Goal: Task Accomplishment & Management: Manage account settings

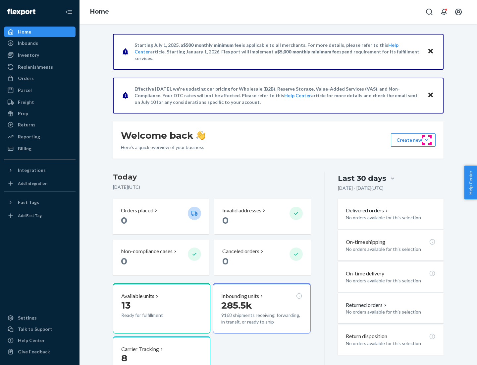
click at [427, 140] on button "Create new Create new inbound Create new order Create new product" at bounding box center [413, 139] width 45 height 13
click at [40, 43] on div "Inbounds" at bounding box center [40, 42] width 70 height 9
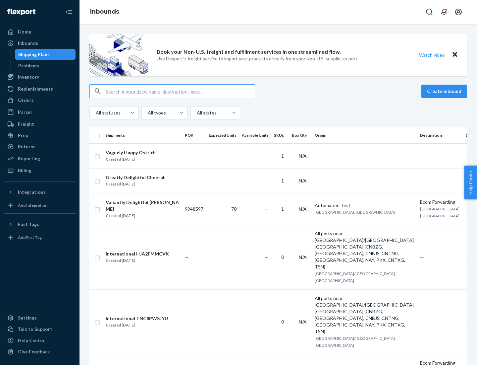
click at [445, 91] on button "Create inbound" at bounding box center [445, 91] width 46 height 13
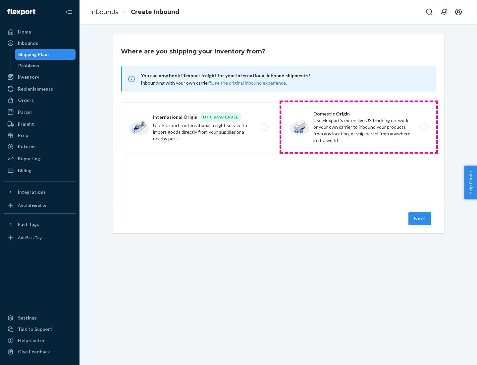
click at [359, 127] on label "Domestic Origin Use Flexport’s extensive US trucking network or your own carrie…" at bounding box center [358, 127] width 155 height 50
click at [424, 127] on input "Domestic Origin Use Flexport’s extensive US trucking network or your own carrie…" at bounding box center [426, 127] width 4 height 4
radio input "true"
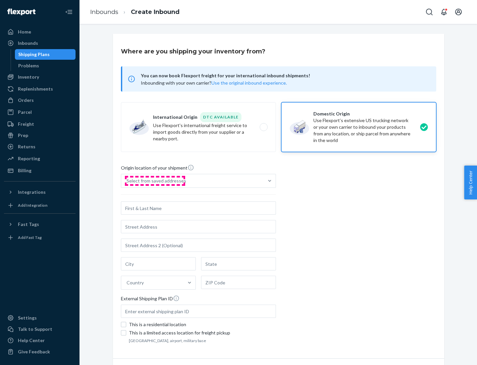
click at [155, 181] on div "Select from saved addresses" at bounding box center [157, 180] width 60 height 7
click at [127, 181] on input "Select from saved addresses" at bounding box center [127, 180] width 1 height 7
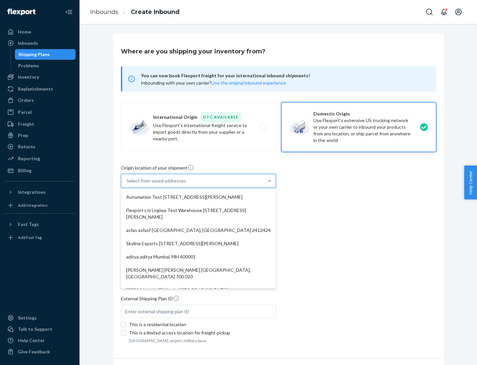
scroll to position [3, 0]
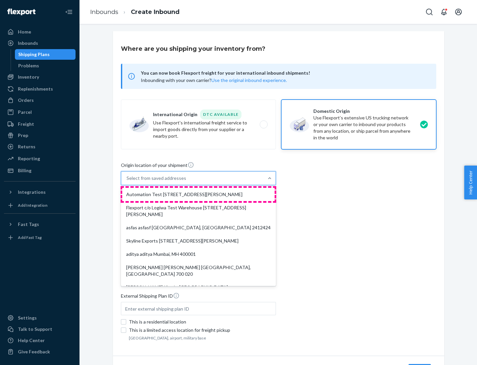
click at [199, 194] on div "Automation Test [STREET_ADDRESS][PERSON_NAME]" at bounding box center [198, 194] width 152 height 13
click at [127, 181] on input "option Automation Test [STREET_ADDRESS][PERSON_NAME]. 9 results available. Use …" at bounding box center [127, 178] width 1 height 7
type input "Automation Test"
type input "9th Floor"
type input "[GEOGRAPHIC_DATA]"
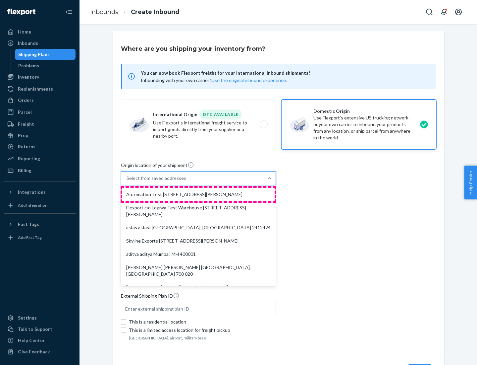
type input "CA"
type input "94104"
type input "[STREET_ADDRESS][PERSON_NAME]"
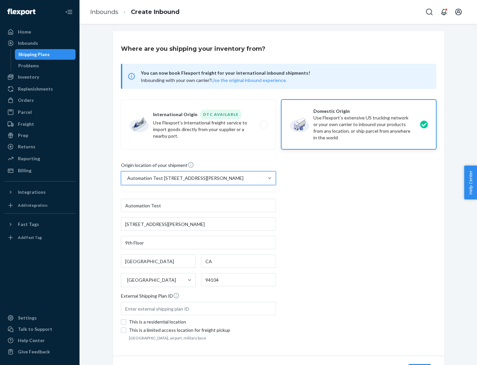
scroll to position [39, 0]
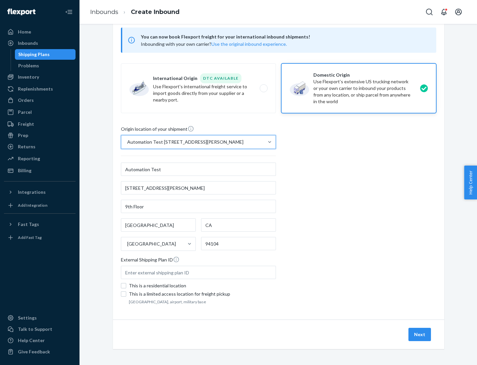
click at [420, 334] on button "Next" at bounding box center [420, 333] width 23 height 13
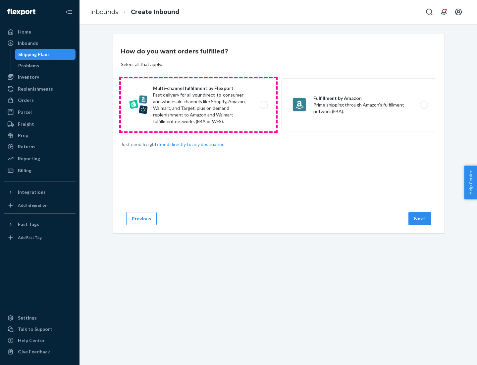
click at [199, 105] on label "Multi-channel fulfillment by Flexport Fast delivery for all your direct-to-cons…" at bounding box center [198, 104] width 155 height 53
click at [263, 105] on input "Multi-channel fulfillment by Flexport Fast delivery for all your direct-to-cons…" at bounding box center [265, 105] width 4 height 4
radio input "true"
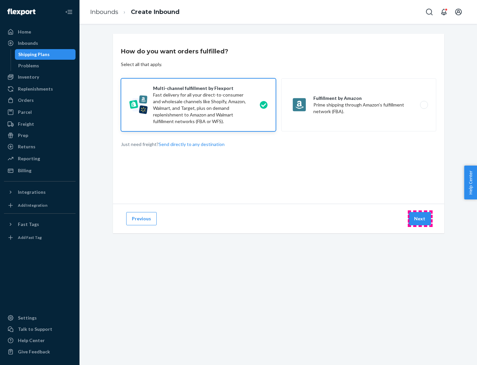
click at [420, 218] on button "Next" at bounding box center [420, 218] width 23 height 13
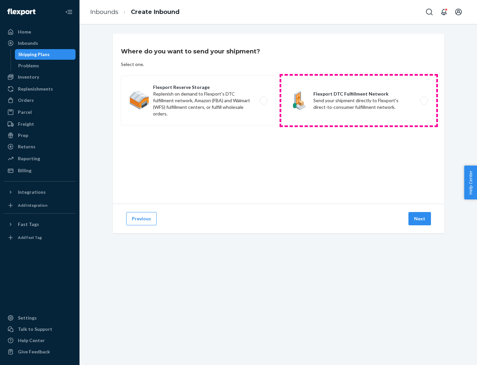
click at [359, 100] on label "Flexport DTC Fulfillment Network Send your shipment directly to Flexport's dire…" at bounding box center [358, 101] width 155 height 50
click at [424, 100] on input "Flexport DTC Fulfillment Network Send your shipment directly to Flexport's dire…" at bounding box center [426, 100] width 4 height 4
radio input "true"
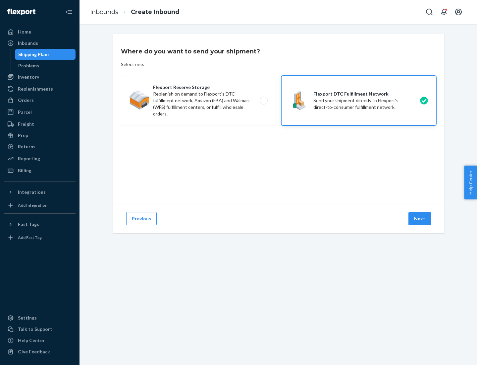
click at [420, 218] on button "Next" at bounding box center [420, 218] width 23 height 13
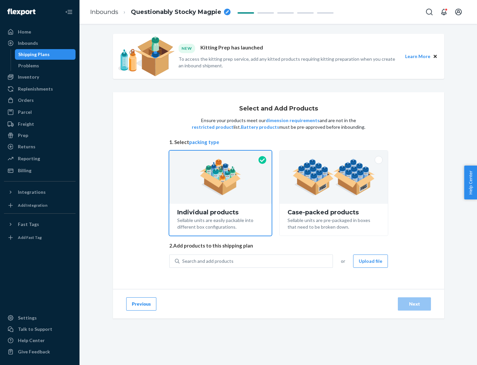
click at [334, 177] on img at bounding box center [334, 177] width 83 height 36
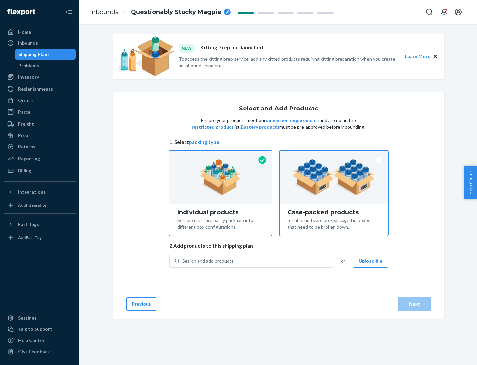
click at [334, 155] on input "Case-packed products Sellable units are pre-packaged in boxes that need to be b…" at bounding box center [334, 152] width 4 height 4
radio input "true"
radio input "false"
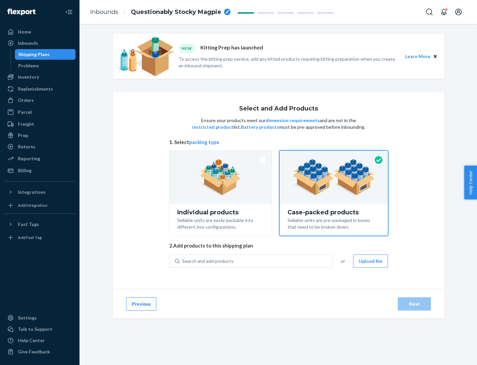
click at [257, 261] on div "Search and add products" at bounding box center [256, 261] width 153 height 12
click at [183, 261] on input "Search and add products" at bounding box center [182, 261] width 1 height 7
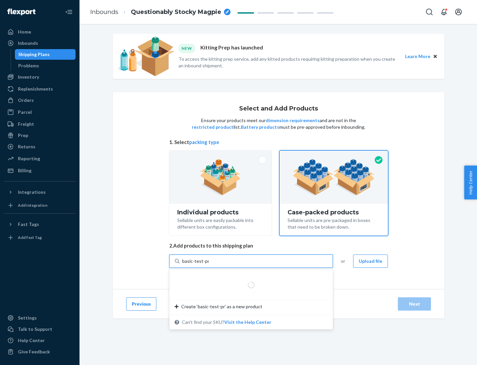
type input "basic-test-product-1"
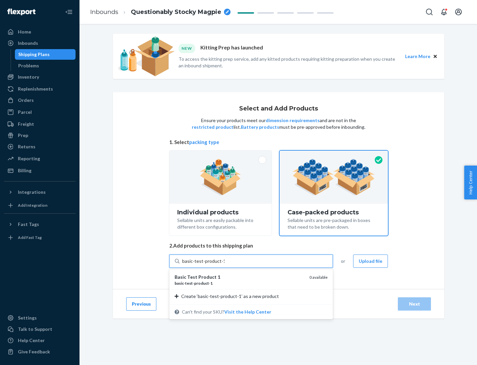
click at [240, 283] on div "basic - test - product - 1" at bounding box center [240, 283] width 130 height 6
click at [225, 264] on input "basic-test-product-1" at bounding box center [203, 261] width 42 height 7
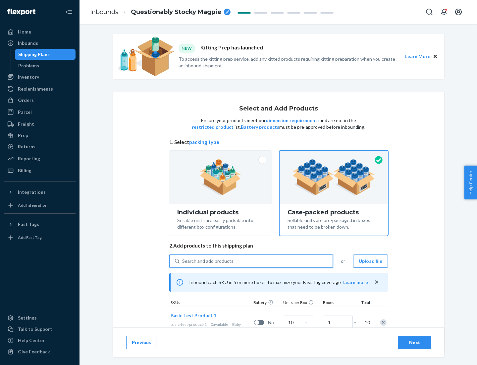
scroll to position [24, 0]
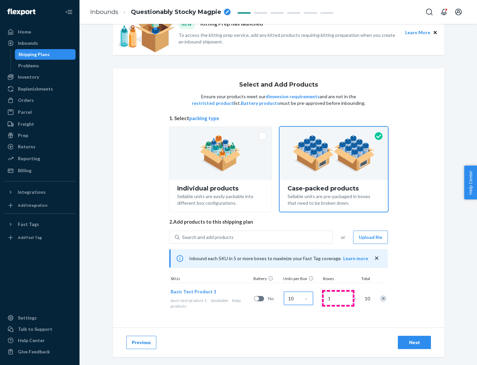
type input "10"
type input "7"
click at [415, 342] on div "Next" at bounding box center [415, 342] width 22 height 7
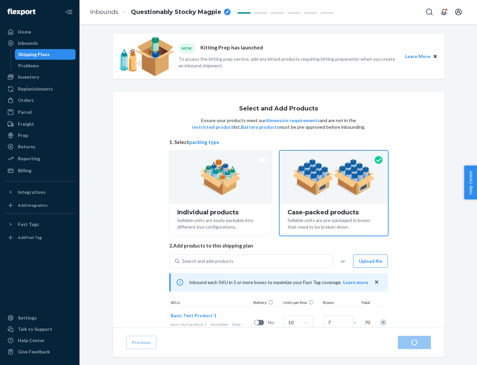
radio input "true"
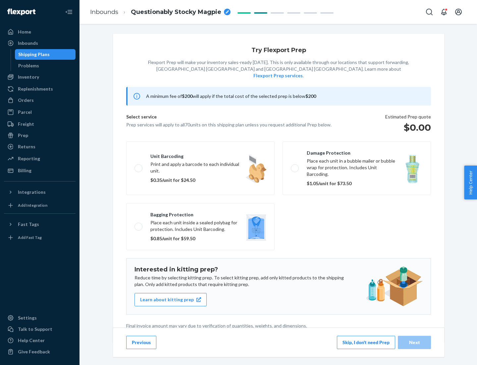
scroll to position [2, 0]
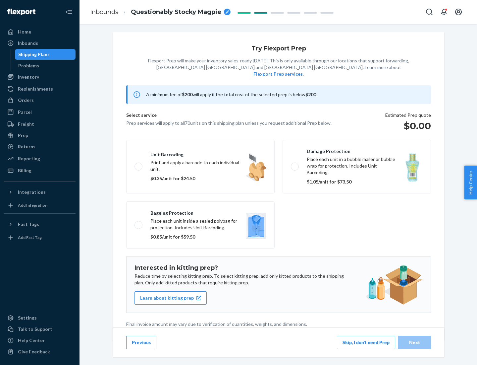
click at [201, 211] on label "Bagging protection Place each unit inside a sealed polybag for protection. Incl…" at bounding box center [200, 224] width 148 height 47
click at [139, 222] on input "Bagging protection Place each unit inside a sealed polybag for protection. Incl…" at bounding box center [137, 224] width 4 height 4
checkbox input "true"
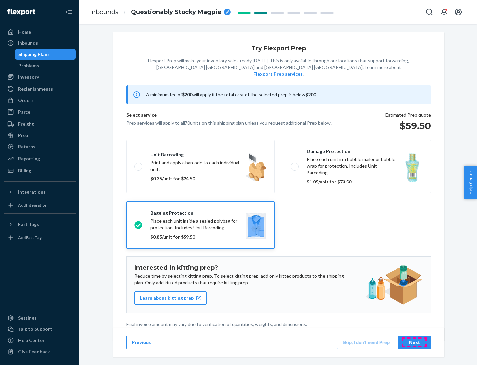
click at [415, 342] on div "Next" at bounding box center [415, 342] width 22 height 7
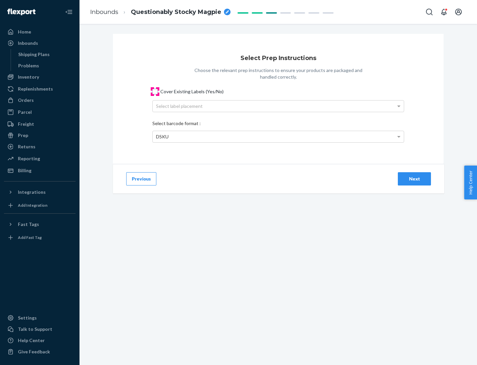
click at [155, 91] on input "Cover Existing Labels (Yes/No)" at bounding box center [154, 91] width 5 height 5
checkbox input "true"
click at [278, 106] on div "Select label placement" at bounding box center [278, 105] width 251 height 11
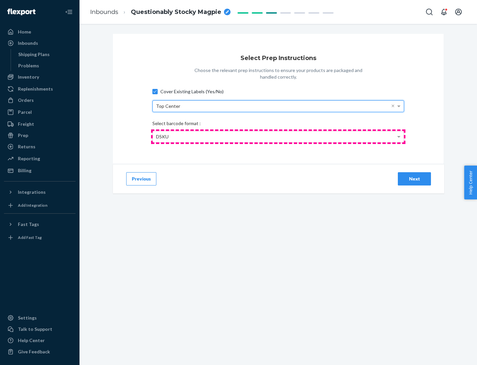
click at [278, 136] on div "DSKU" at bounding box center [278, 136] width 251 height 11
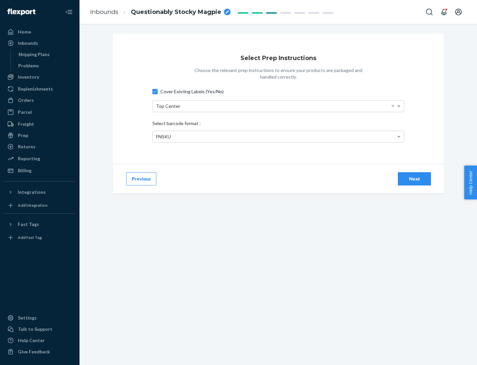
click at [415, 178] on div "Next" at bounding box center [415, 178] width 22 height 7
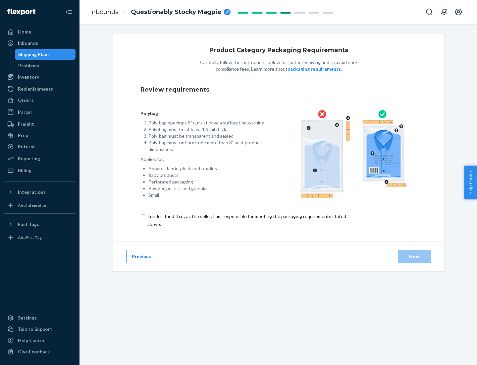
click at [246, 220] on input "checkbox" at bounding box center [251, 220] width 220 height 16
checkbox input "true"
click at [415, 256] on div "Next" at bounding box center [415, 256] width 22 height 7
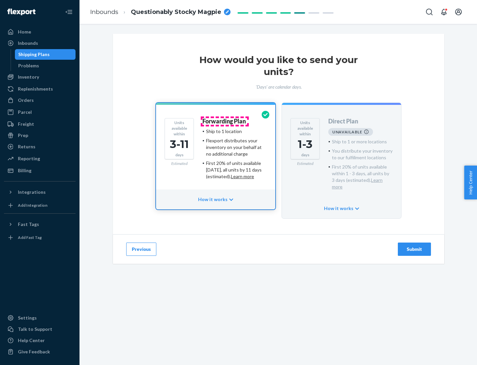
click at [225, 121] on h4 "Forwarding Plan" at bounding box center [224, 121] width 43 height 7
click at [415, 246] on div "Submit" at bounding box center [415, 249] width 22 height 7
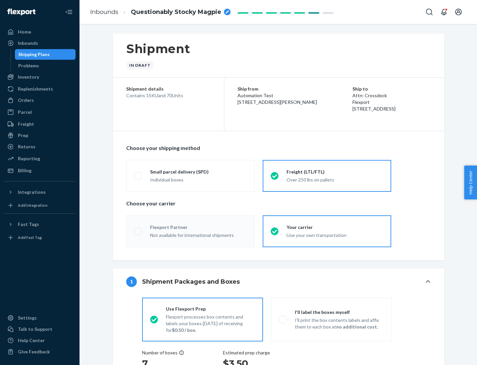
radio input "true"
radio input "false"
radio input "true"
radio input "false"
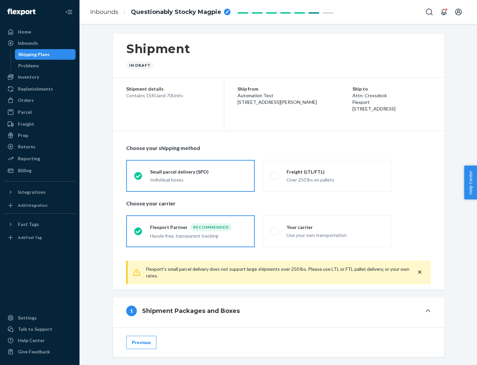
click at [327, 175] on div "Over 250 lbs on pallets" at bounding box center [335, 179] width 97 height 8
click at [275, 175] on input "Freight (LTL/FTL) Over 250 lbs on pallets" at bounding box center [273, 175] width 4 height 4
radio input "true"
radio input "false"
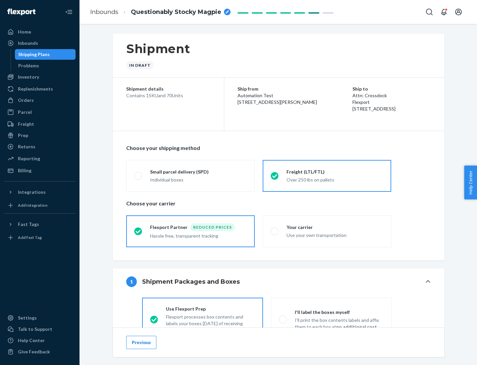
scroll to position [37, 0]
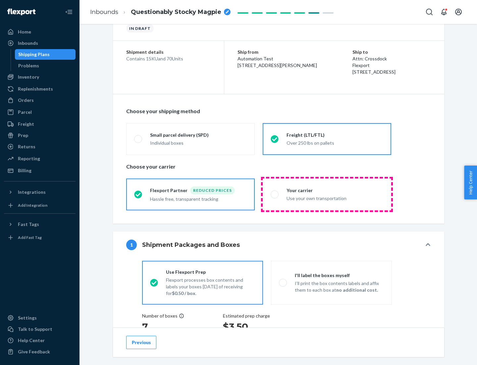
click at [327, 194] on div "Use your own transportation" at bounding box center [335, 198] width 97 height 8
click at [275, 194] on input "Your carrier Use your own transportation" at bounding box center [273, 194] width 4 height 4
radio input "true"
radio input "false"
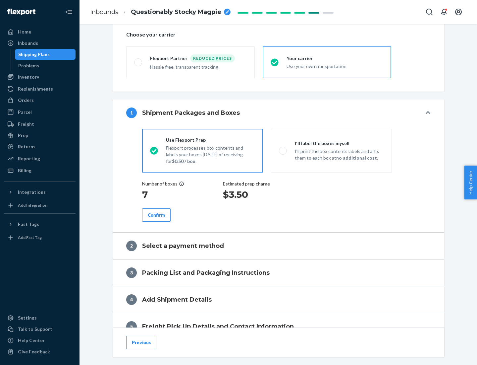
scroll to position [125, 0]
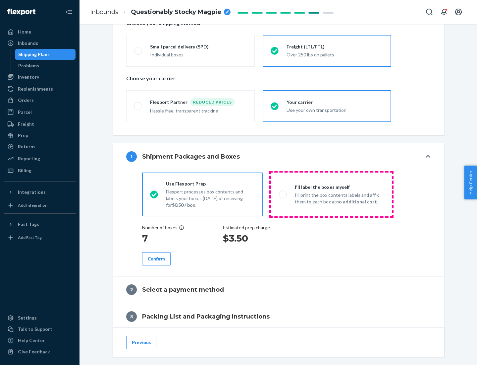
click at [331, 194] on p "I’ll print the box contents labels and affix them to each box at no additional …" at bounding box center [339, 198] width 89 height 13
click at [283, 194] on input "I'll label the boxes myself I’ll print the box contents labels and affix them t…" at bounding box center [281, 194] width 4 height 4
radio input "true"
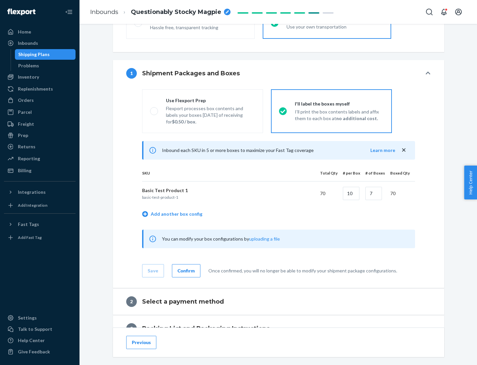
scroll to position [114, 0]
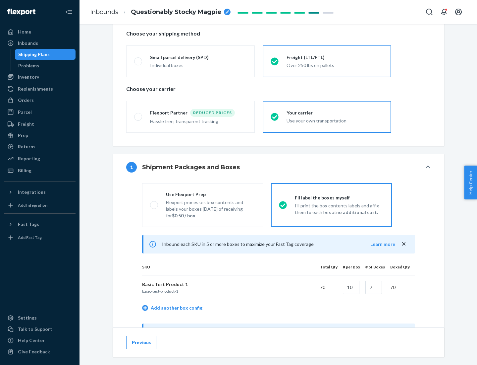
click at [210, 194] on div "Use Flexport Prep" at bounding box center [210, 194] width 89 height 7
click at [154, 203] on input "Use Flexport Prep Flexport processes box contents and labels your boxes [DATE] …" at bounding box center [152, 205] width 4 height 4
radio input "true"
radio input "false"
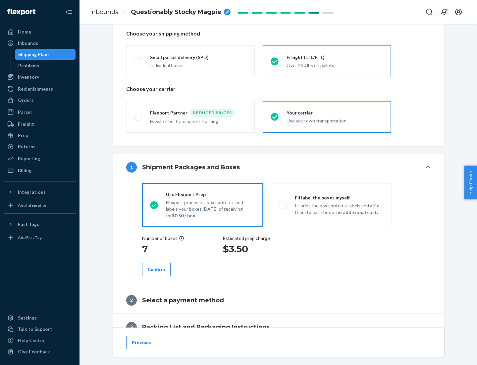
scroll to position [189, 0]
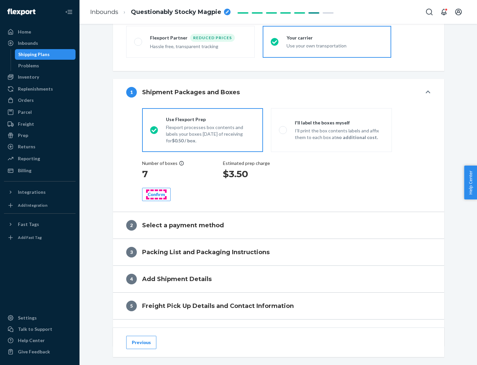
click at [156, 194] on div "Confirm" at bounding box center [156, 194] width 17 height 7
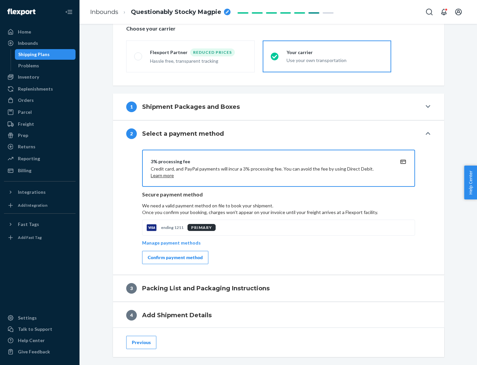
scroll to position [238, 0]
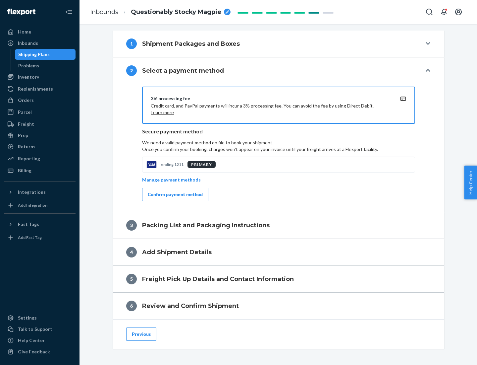
click at [175, 194] on div "Confirm payment method" at bounding box center [175, 194] width 55 height 7
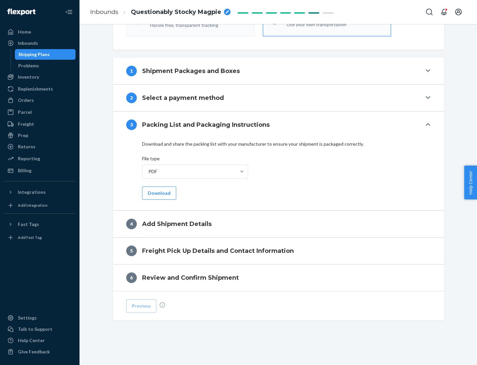
scroll to position [209, 0]
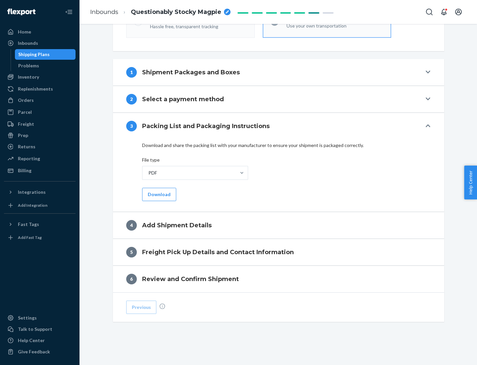
click at [158, 194] on button "Download" at bounding box center [159, 194] width 34 height 13
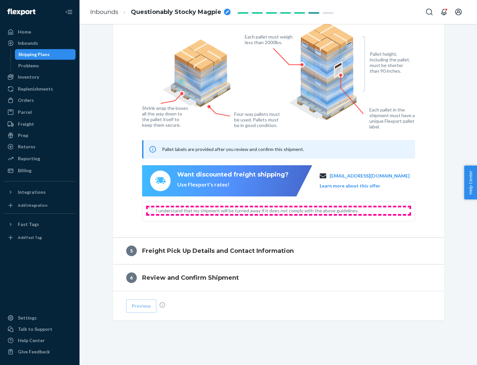
click at [279, 210] on span "I understand that my shipment will be turned away if it does not comply with th…" at bounding box center [283, 210] width 254 height 7
click at [153, 210] on input "I understand that my shipment will be turned away if it does not comply with th…" at bounding box center [150, 210] width 5 height 5
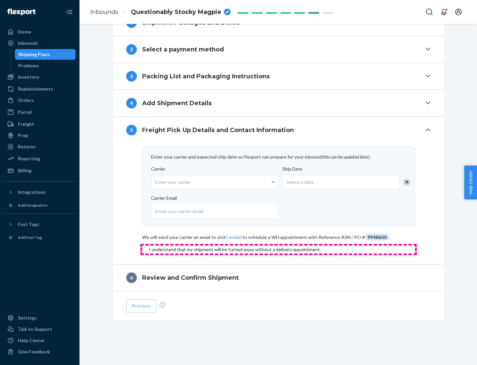
click at [279, 249] on input "checkbox" at bounding box center [278, 249] width 273 height 8
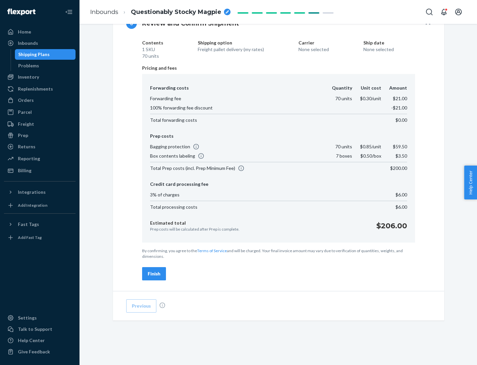
click at [154, 273] on div "Finish" at bounding box center [154, 273] width 13 height 7
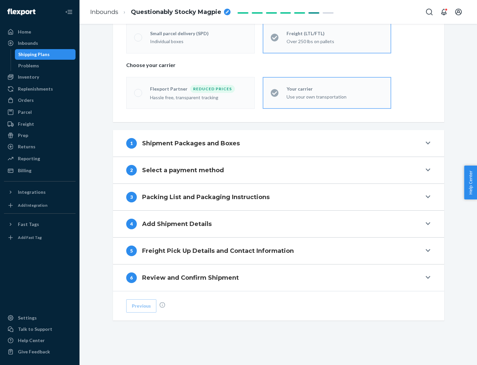
scroll to position [138, 0]
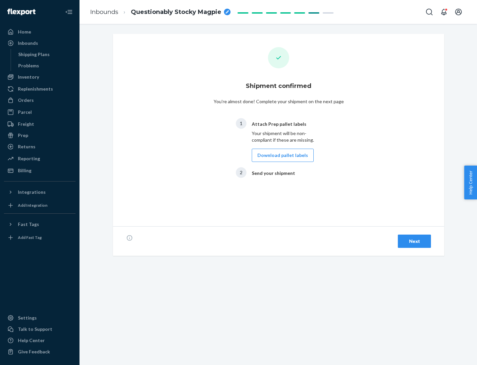
click at [281, 155] on button "Download pallet labels" at bounding box center [283, 154] width 62 height 13
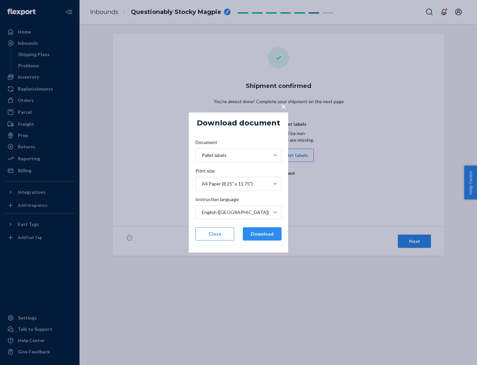
click at [262, 234] on button "Download" at bounding box center [262, 233] width 39 height 13
click at [283, 106] on span "×" at bounding box center [283, 105] width 5 height 11
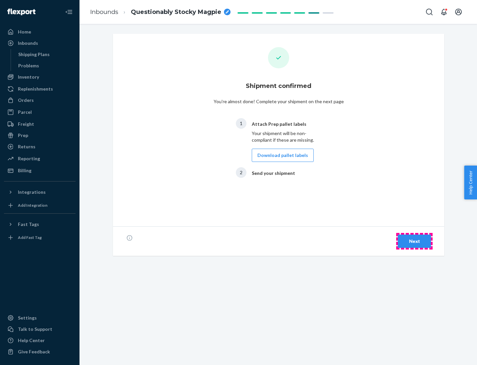
click at [415, 241] on div "Next" at bounding box center [415, 241] width 22 height 7
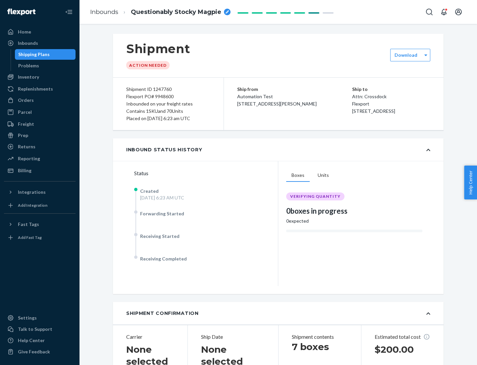
scroll to position [142, 0]
